Goal: Task Accomplishment & Management: Complete application form

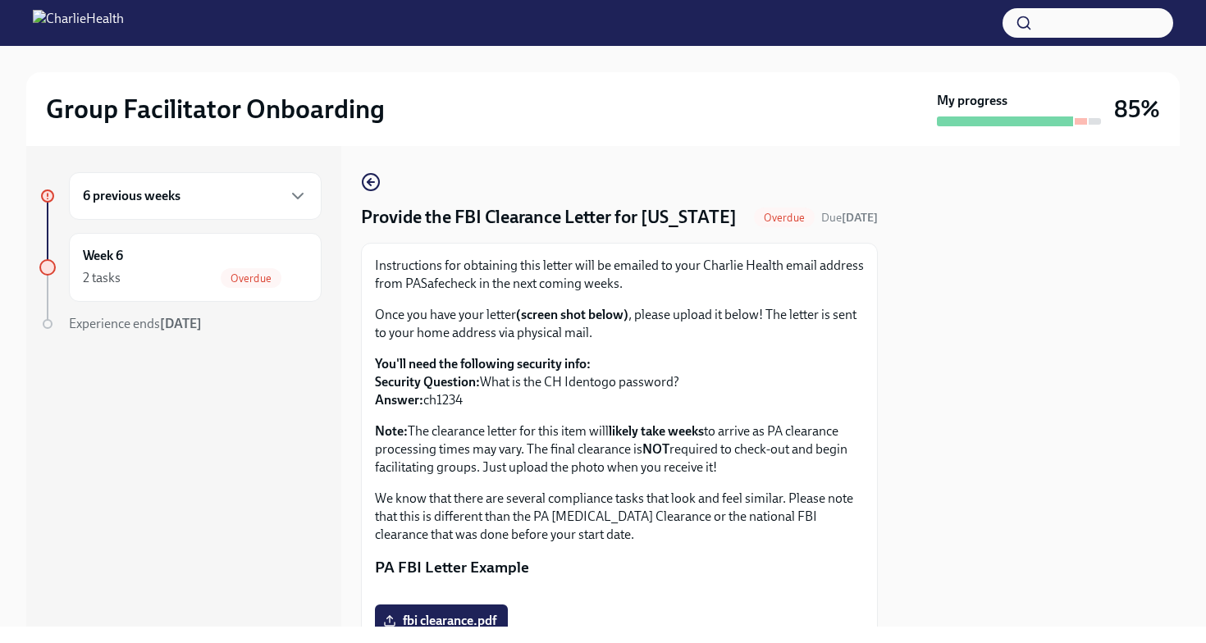
click at [641, 409] on p "You'll need the following security info: Security Question: What is the CH Iden…" at bounding box center [619, 382] width 489 height 54
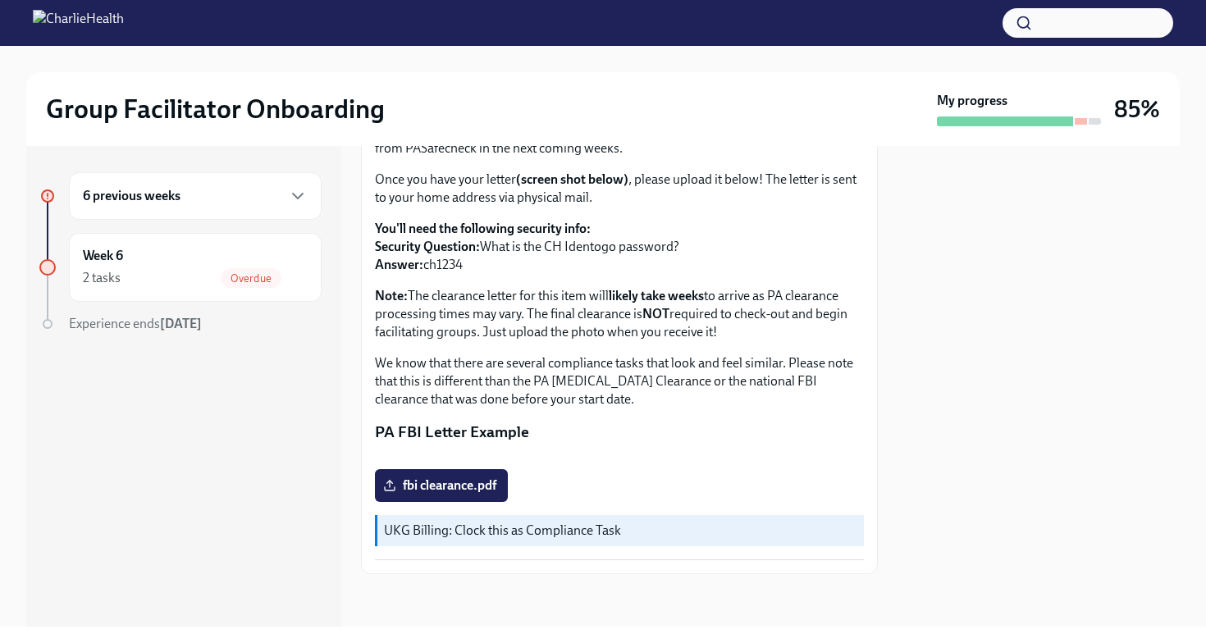
scroll to position [323, 0]
click at [503, 483] on label "fbi clearance.pdf" at bounding box center [441, 485] width 133 height 33
click at [0, 0] on input "fbi clearance.pdf" at bounding box center [0, 0] width 0 height 0
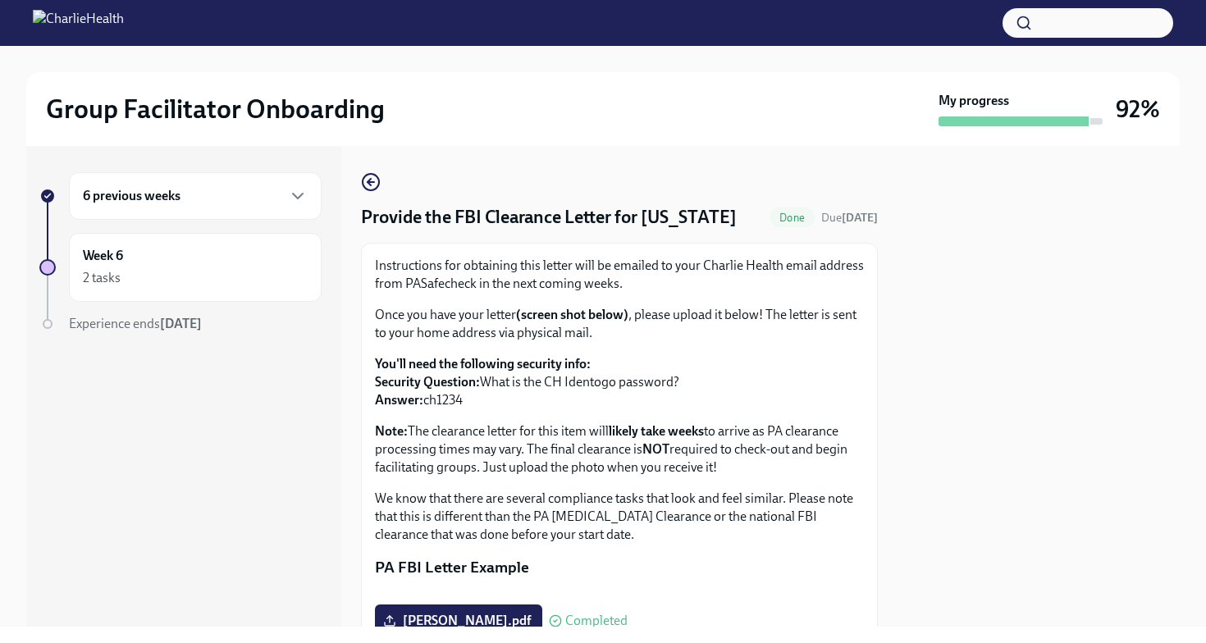
click at [569, 275] on div "Instructions for obtaining this letter will be emailed to your Charlie Health e…" at bounding box center [619, 476] width 517 height 467
click at [630, 173] on div "Provide the FBI Clearance Letter for [US_STATE] Done Due [DATE] Instructions fo…" at bounding box center [619, 440] width 517 height 537
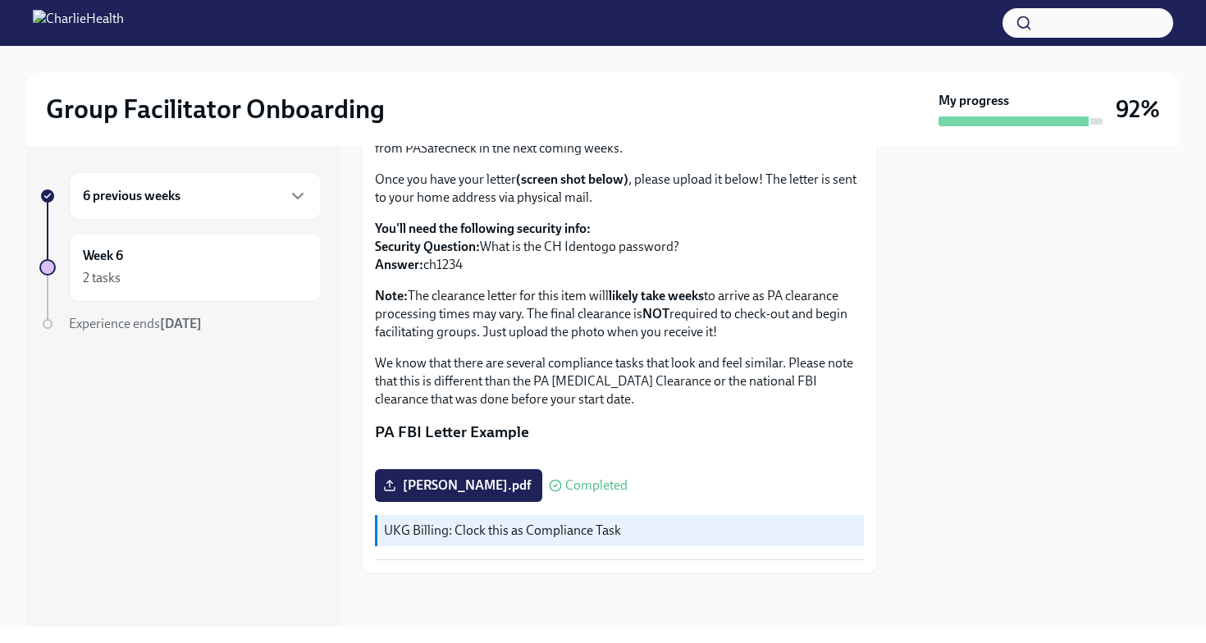
click at [308, 209] on div "6 previous weeks" at bounding box center [195, 196] width 253 height 48
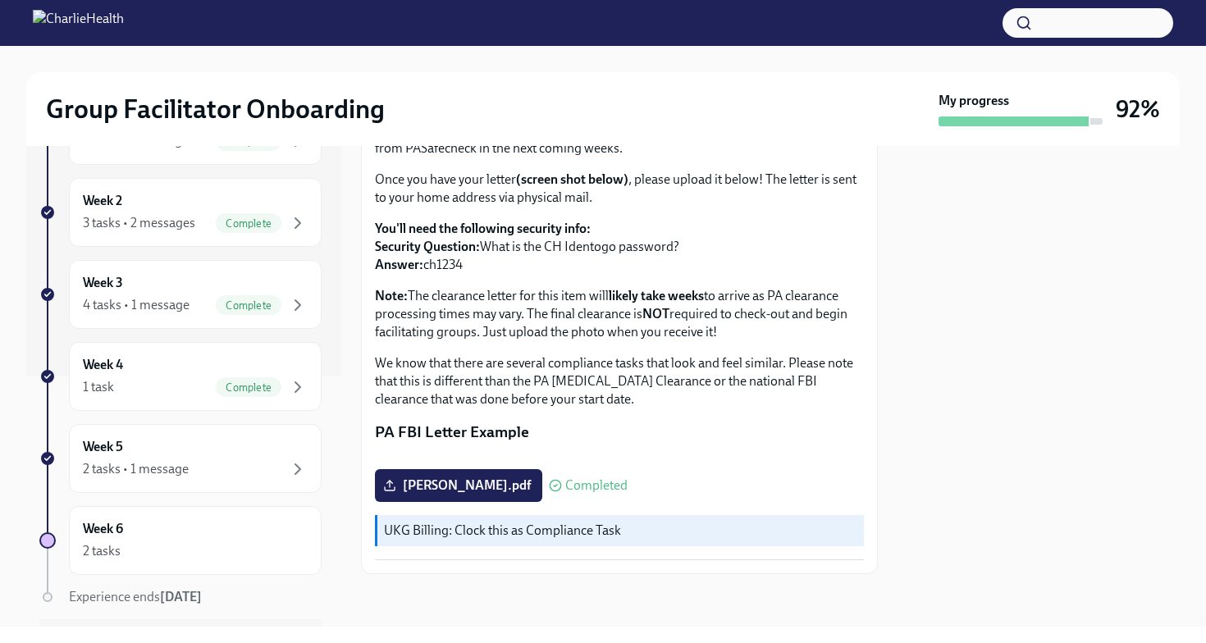
scroll to position [263, 0]
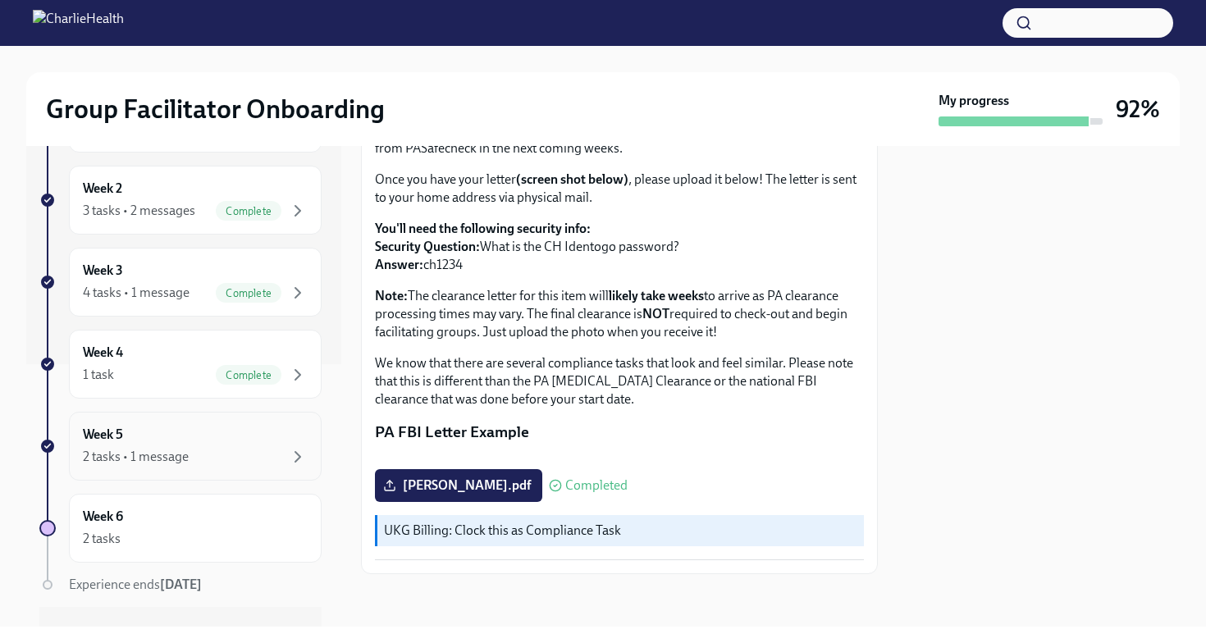
click at [280, 436] on div "Week 5 2 tasks • 1 message" at bounding box center [195, 446] width 225 height 41
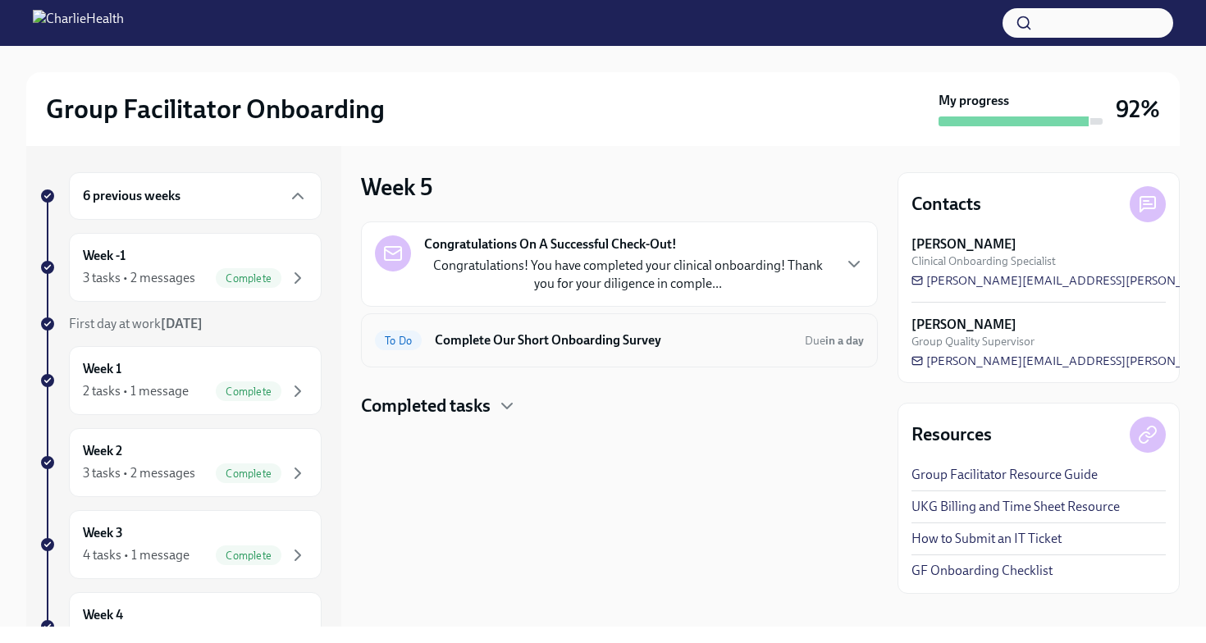
click at [651, 325] on div "To Do Complete Our Short Onboarding Survey Due in a day" at bounding box center [619, 340] width 517 height 54
click at [597, 348] on h6 "Complete Our Short Onboarding Survey" at bounding box center [613, 340] width 357 height 18
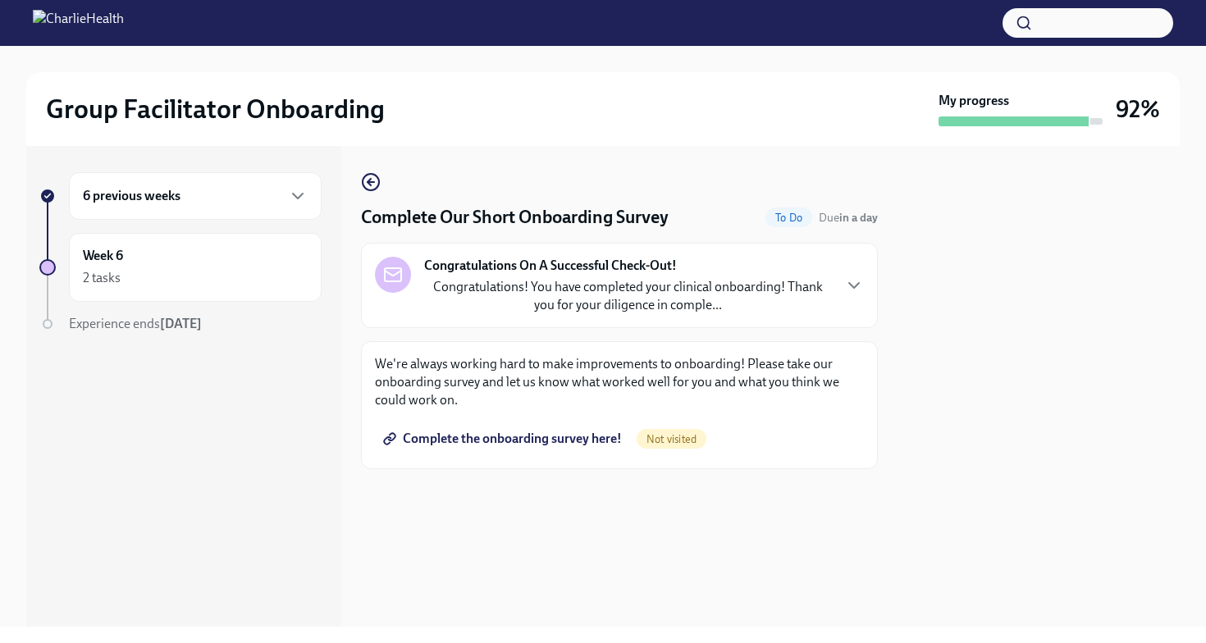
click at [579, 440] on span "Complete the onboarding survey here!" at bounding box center [503, 439] width 235 height 16
